Goal: Find specific page/section: Find specific page/section

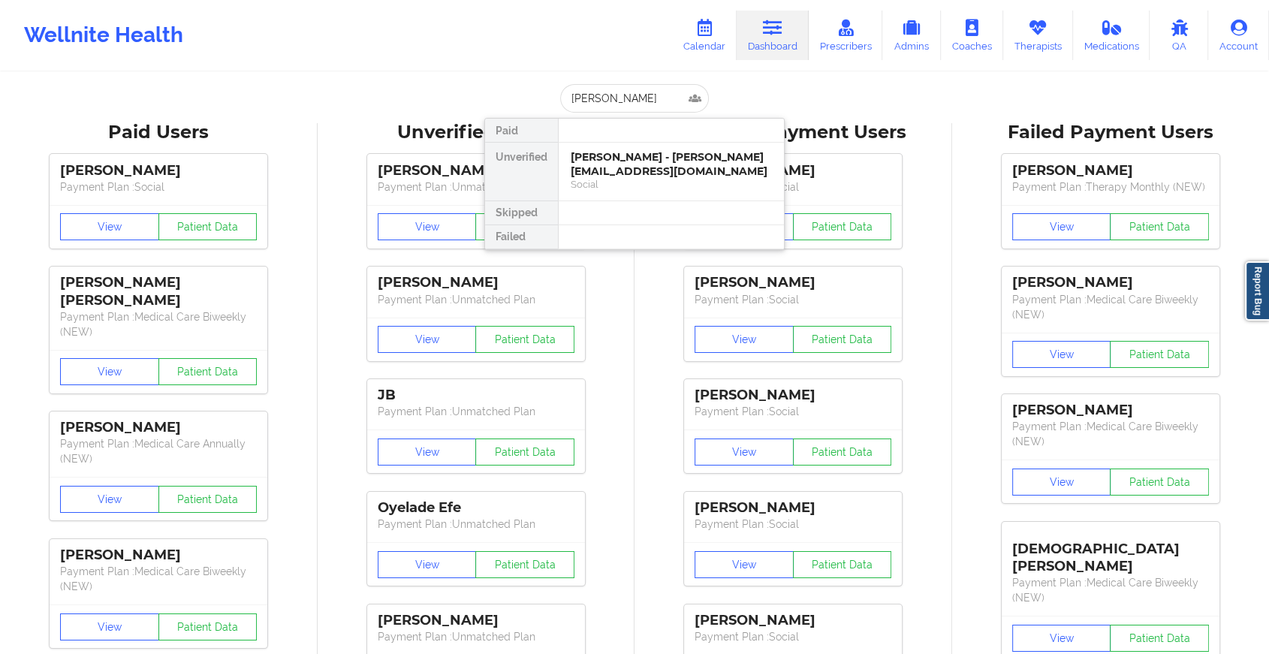
type input "[PERSON_NAME]"
click at [623, 158] on div "[PERSON_NAME] - [EMAIL_ADDRESS][DOMAIN_NAME]" at bounding box center [671, 164] width 201 height 28
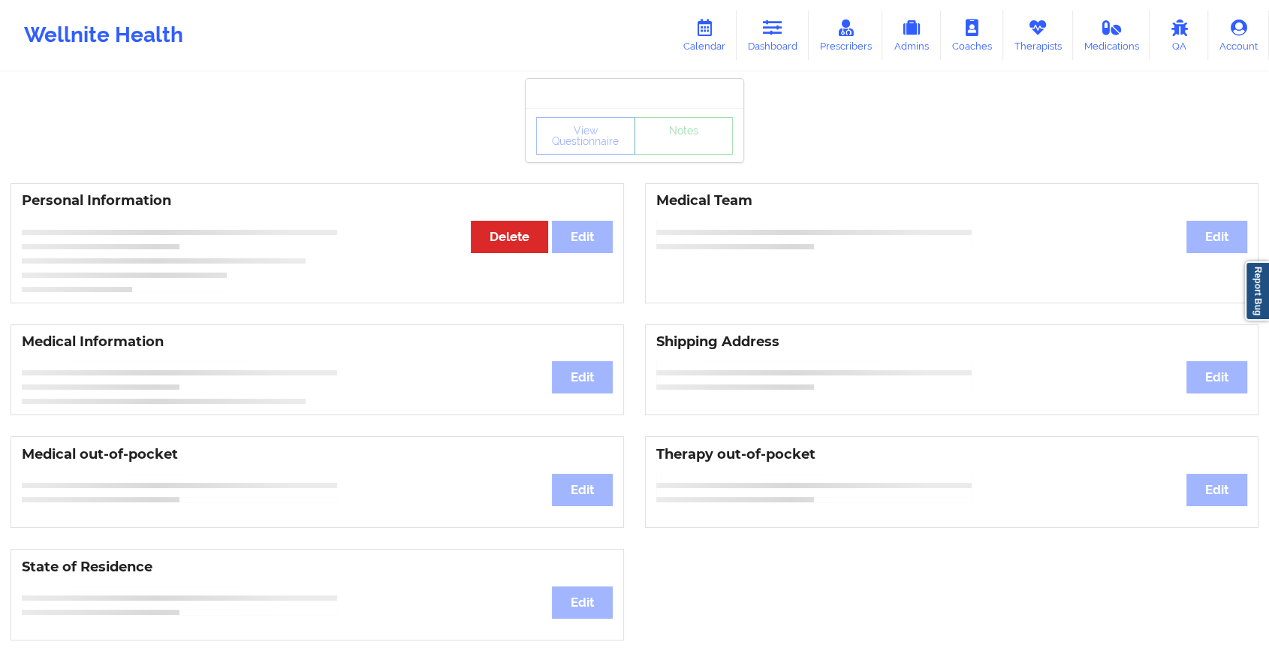
click at [671, 156] on div "View Questionnaire Notes" at bounding box center [635, 135] width 218 height 54
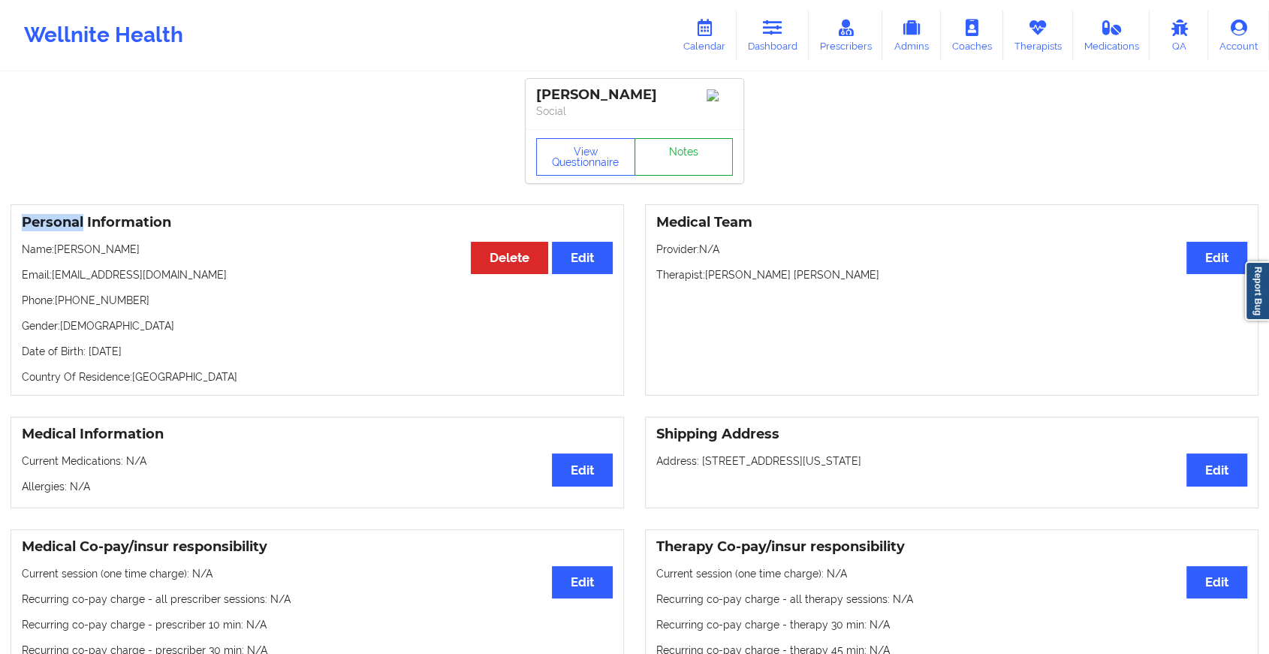
click at [671, 166] on link "Notes" at bounding box center [684, 157] width 99 height 38
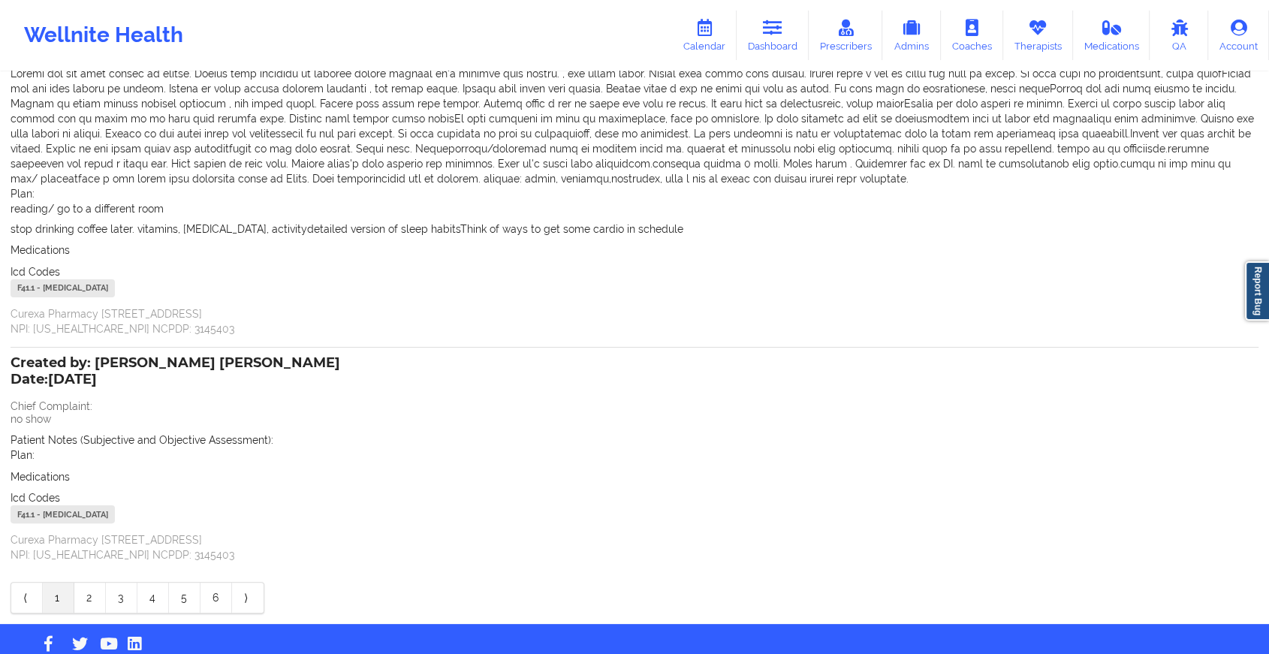
scroll to position [193, 0]
